Goal: Information Seeking & Learning: Learn about a topic

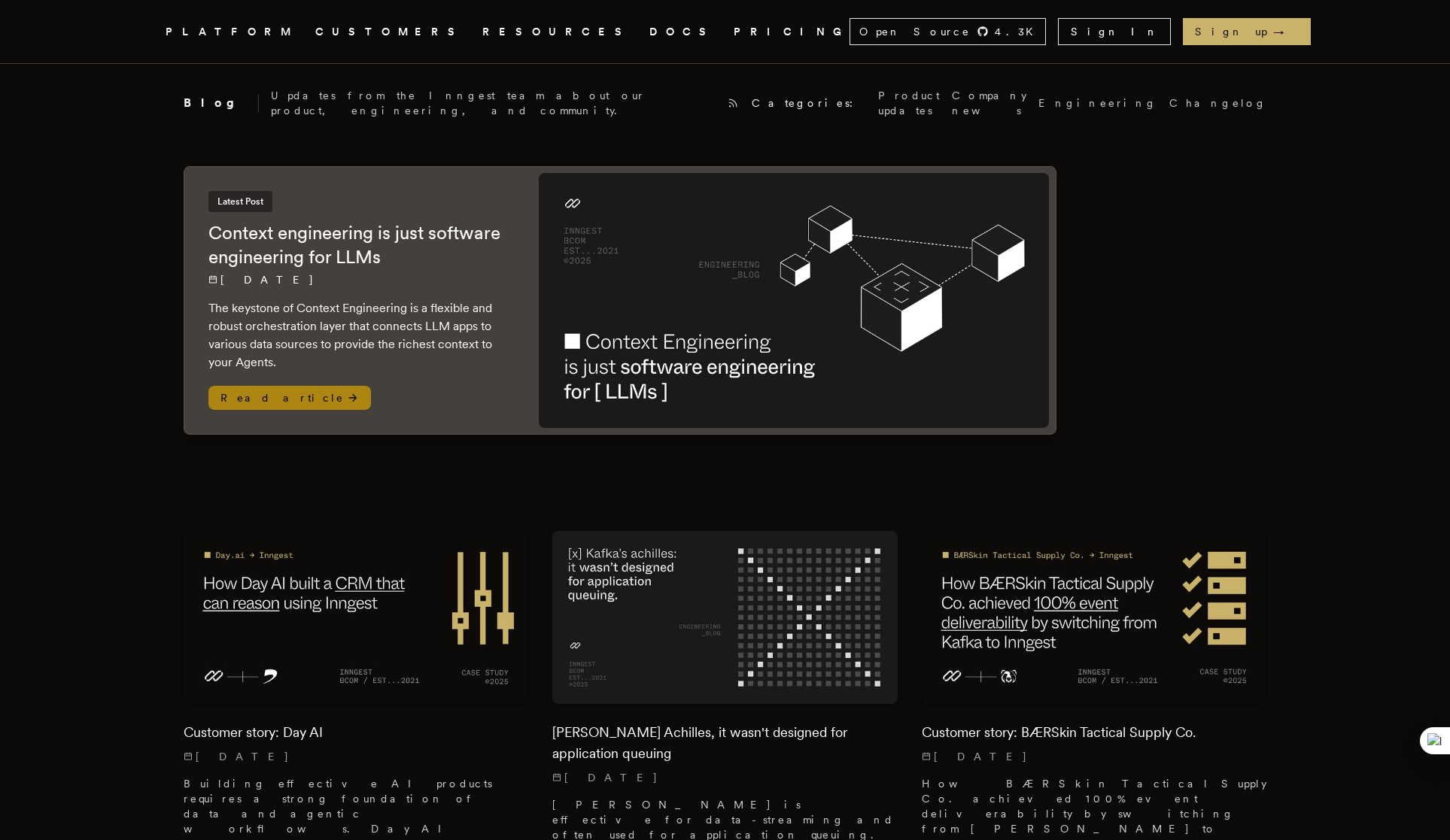
click at [274, 388] on span "Read article" at bounding box center [289, 398] width 162 height 24
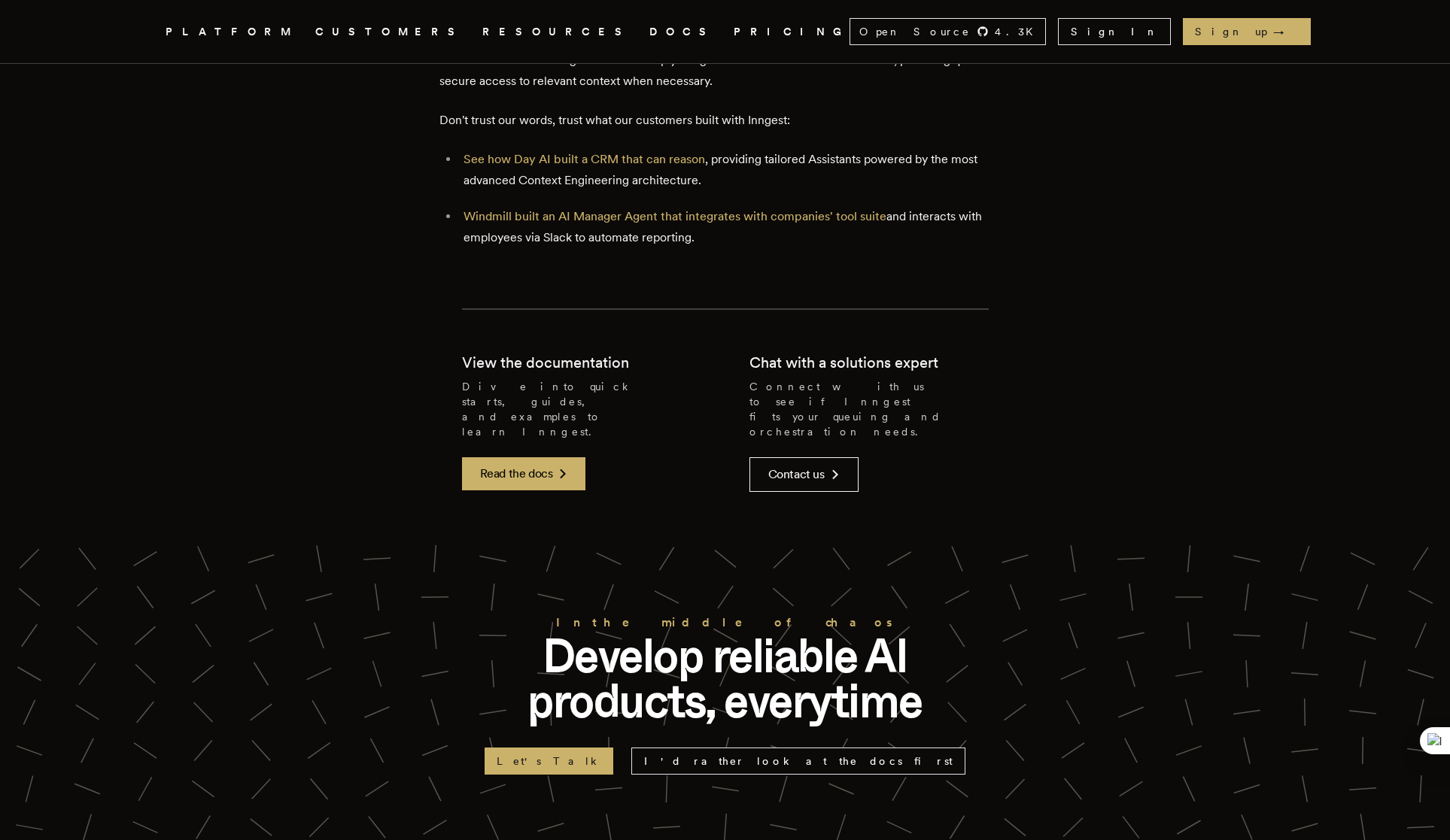
scroll to position [2959, 0]
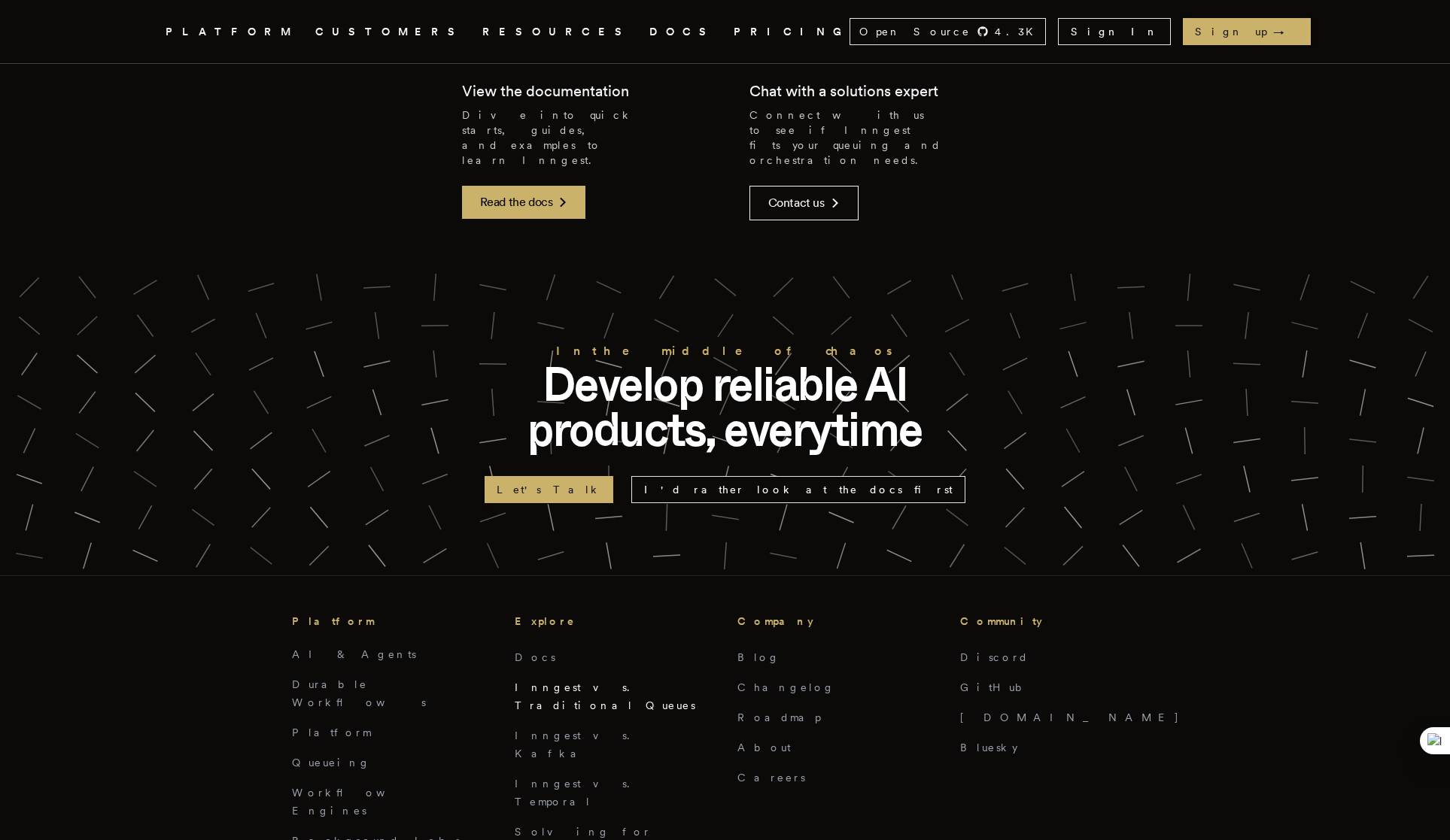
click at [570, 681] on link "Inngest vs. Traditional Queues" at bounding box center [605, 696] width 180 height 30
